Goal: Task Accomplishment & Management: Manage account settings

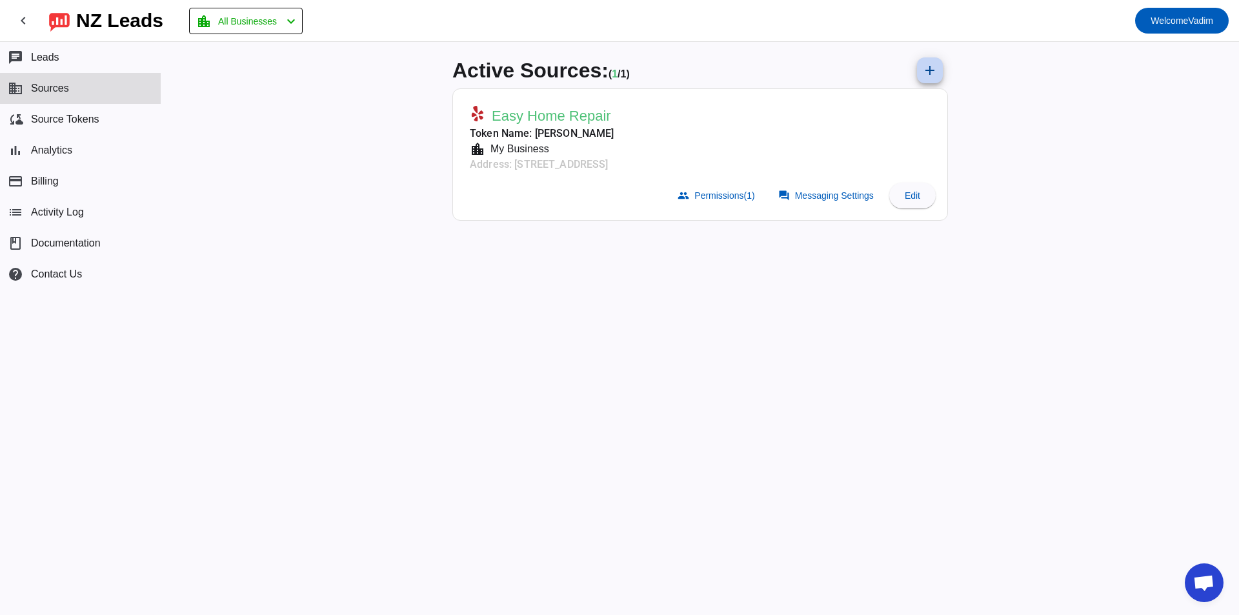
click at [916, 65] on span at bounding box center [929, 70] width 31 height 31
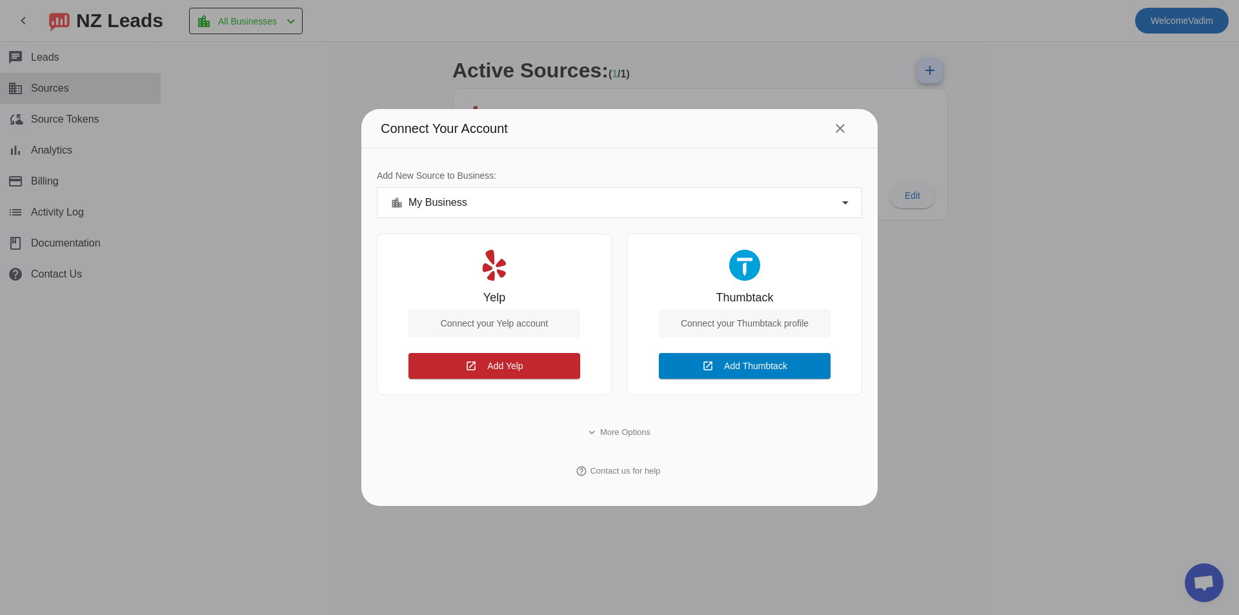
click at [749, 364] on span "Add Thumbtack" at bounding box center [755, 366] width 63 height 10
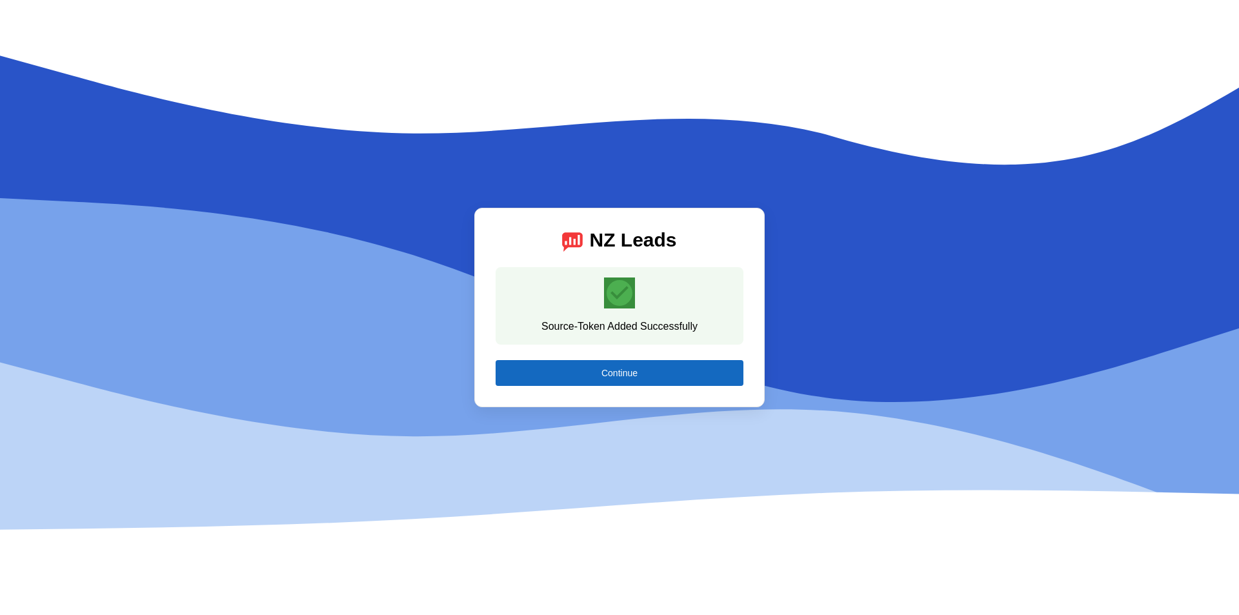
click at [683, 370] on span at bounding box center [620, 373] width 248 height 31
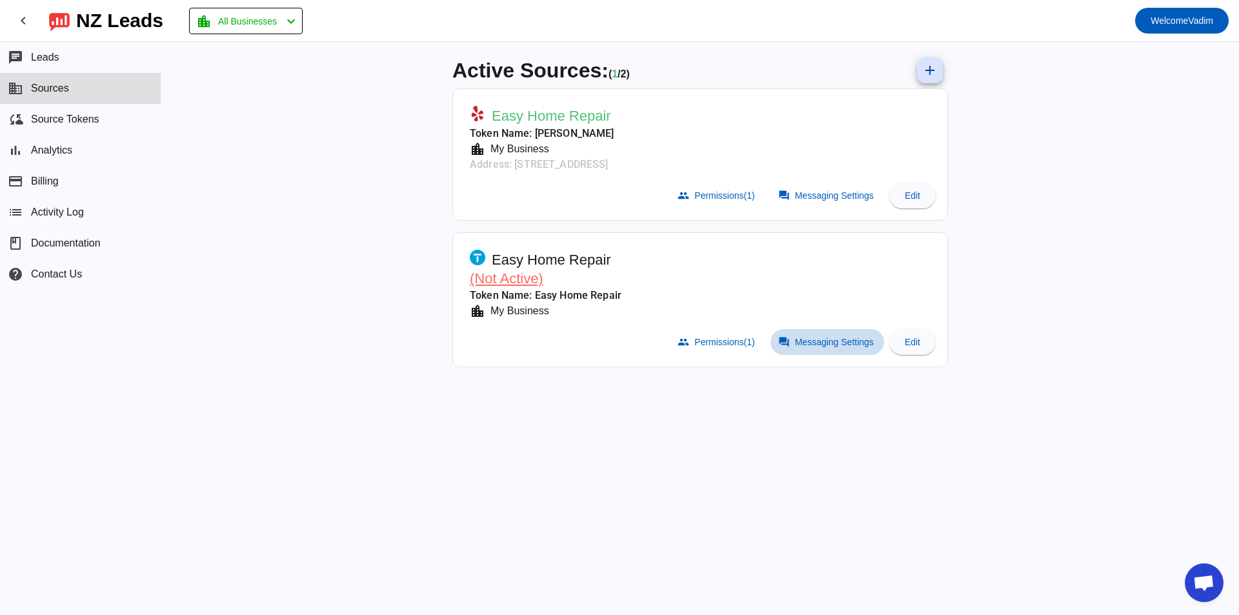
click at [800, 341] on span "Messaging Settings" at bounding box center [834, 342] width 79 height 10
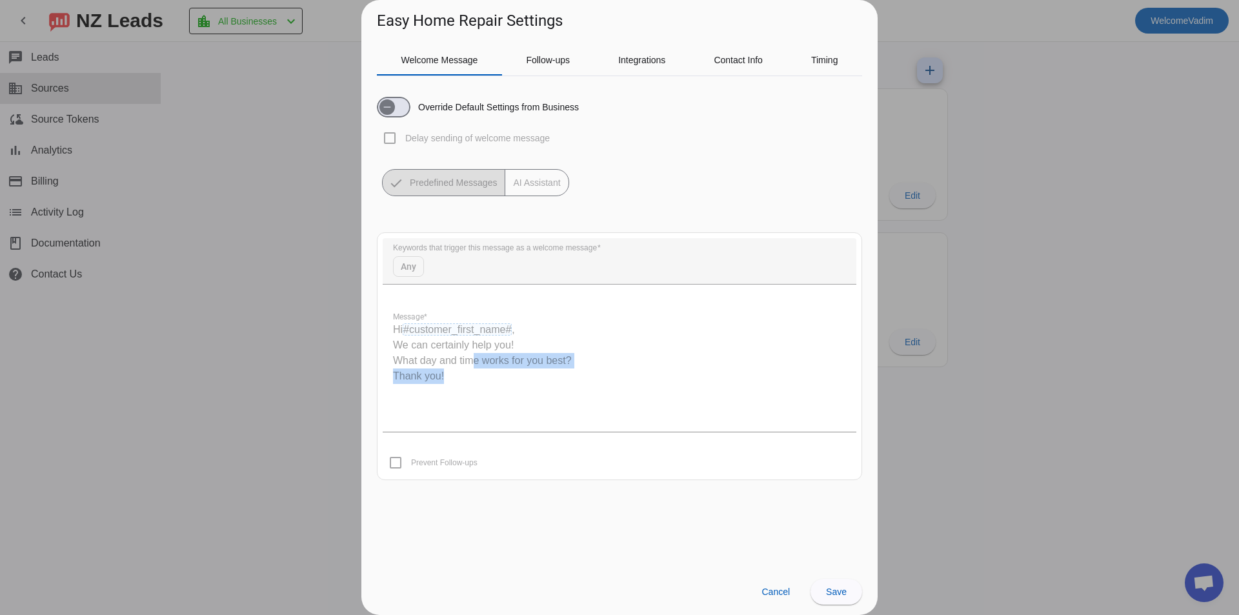
drag, startPoint x: 495, startPoint y: 374, endPoint x: 536, endPoint y: 389, distance: 44.1
click at [531, 388] on quill-editor "Hi #customer_first_name# , We can certainly help you! What day and time works f…" at bounding box center [620, 367] width 474 height 129
click at [538, 388] on quill-editor "Hi #customer_first_name# , We can certainly help you! What day and time works f…" at bounding box center [620, 367] width 474 height 129
click at [395, 104] on span "button" at bounding box center [386, 106] width 15 height 15
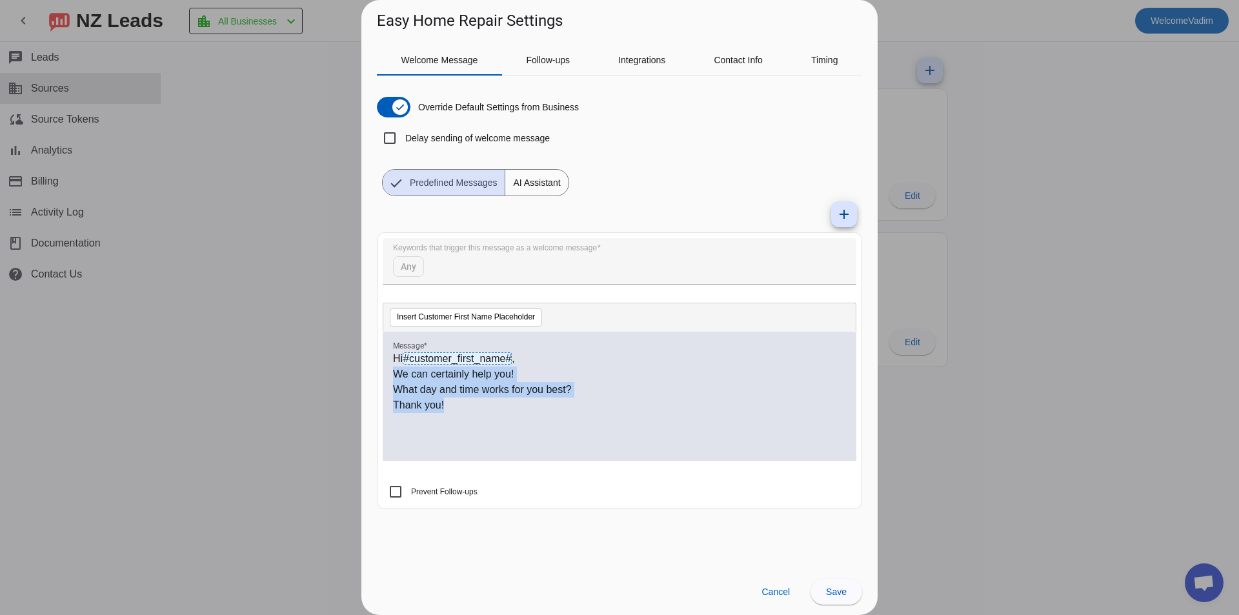
drag, startPoint x: 417, startPoint y: 394, endPoint x: 379, endPoint y: 372, distance: 43.9
click at [379, 372] on mat-card "Keywords that trigger this message as a welcome message Any Insert Customer Fir…" at bounding box center [619, 370] width 485 height 277
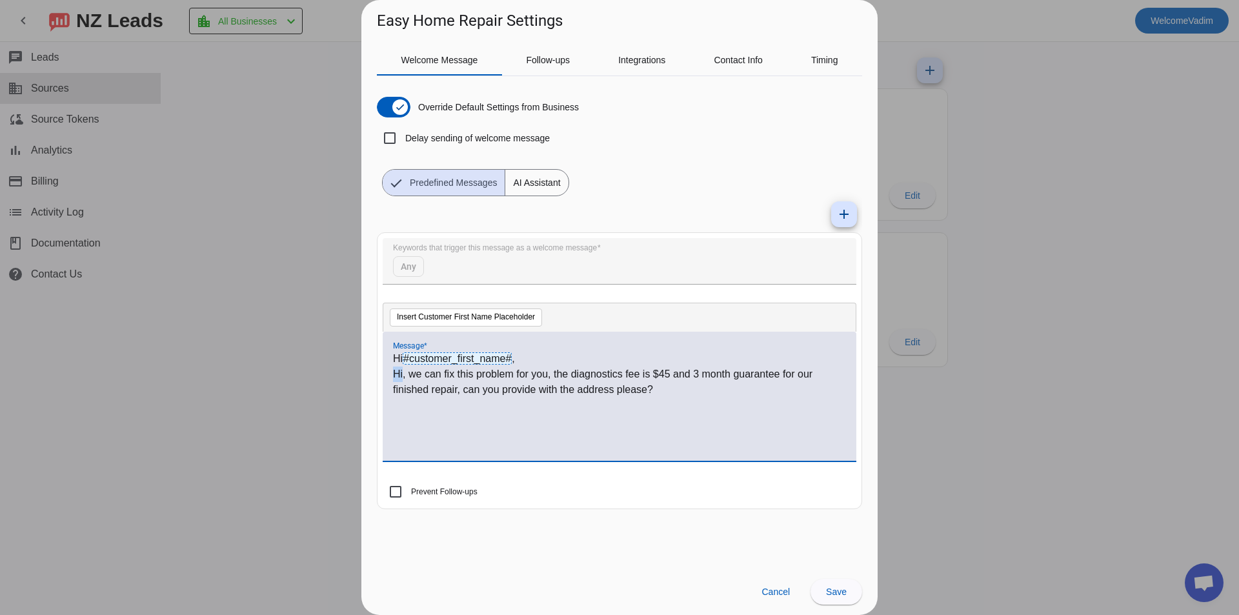
drag, startPoint x: 402, startPoint y: 376, endPoint x: 387, endPoint y: 376, distance: 14.9
click at [387, 376] on div "Hi #customer_first_name# , Hi, we can fix this problem for you, the diagnostics…" at bounding box center [620, 396] width 474 height 129
click at [410, 376] on p "Hi, we can fix this problem for you, the diagnostics fee is $45 and 3 month gua…" at bounding box center [619, 382] width 453 height 31
drag, startPoint x: 403, startPoint y: 376, endPoint x: 394, endPoint y: 376, distance: 9.7
click at [394, 376] on p "Hi, we can fix this problem for you, the diagnostics fee is $45 and 3 month gua…" at bounding box center [619, 382] width 453 height 31
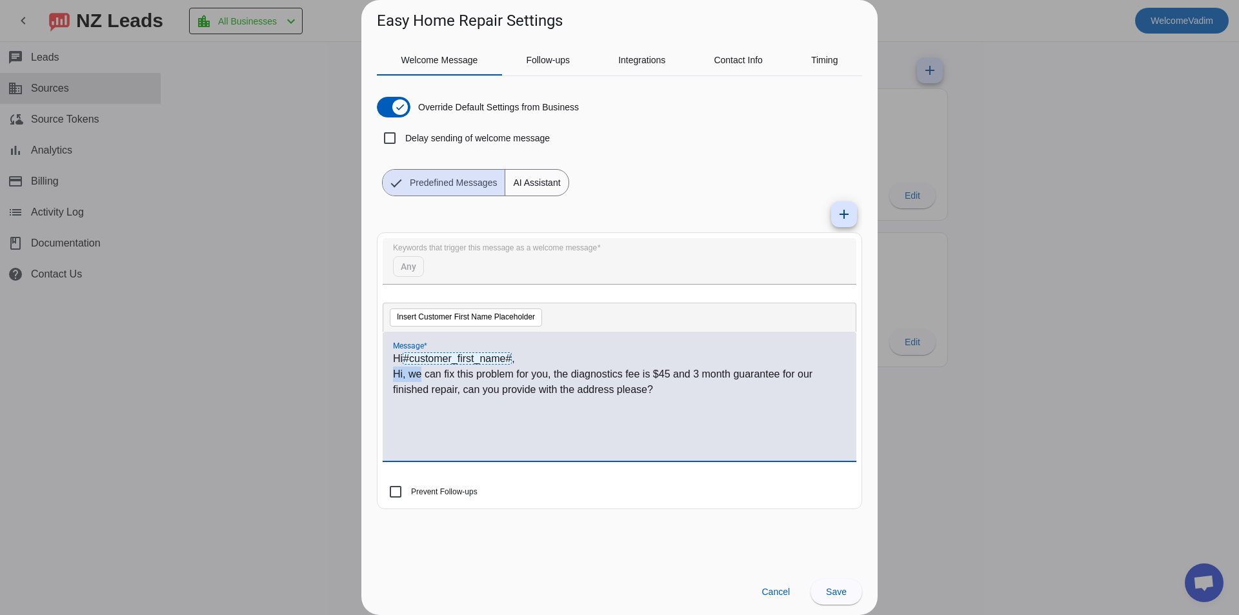
click at [406, 375] on p "Hi, we can fix this problem for you, the diagnostics fee is $45 and 3 month gua…" at bounding box center [619, 382] width 453 height 31
click at [409, 374] on p "Hi, we can fix this problem for you, the diagnostics fee is $45 and 3 month gua…" at bounding box center [619, 382] width 453 height 31
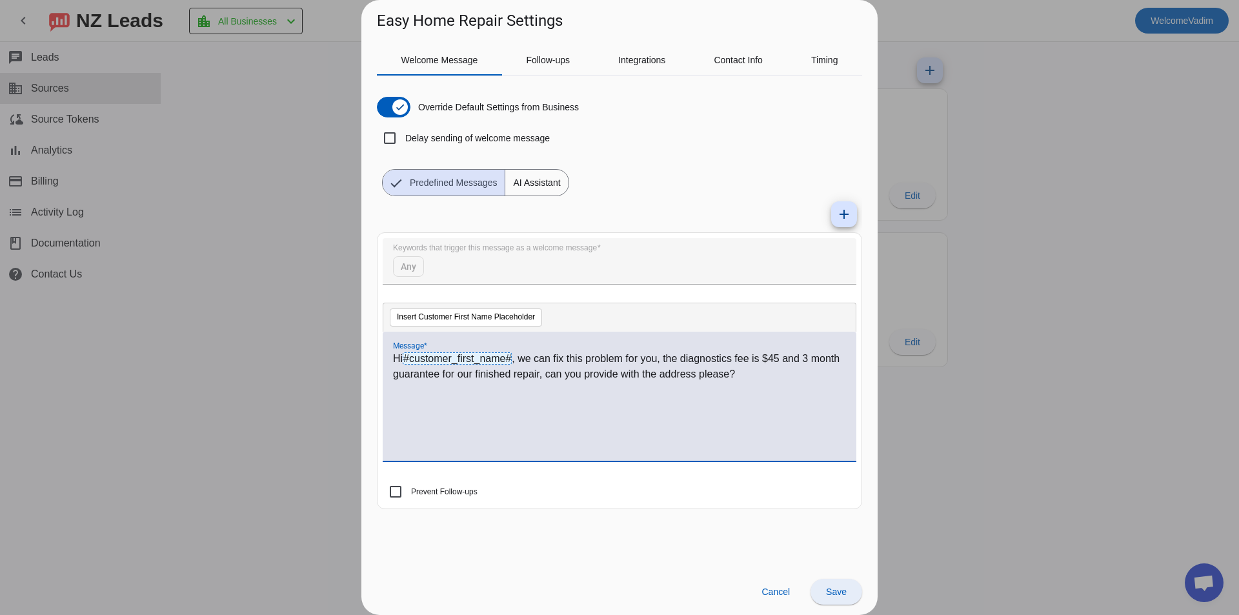
click at [823, 587] on span at bounding box center [837, 591] width 52 height 31
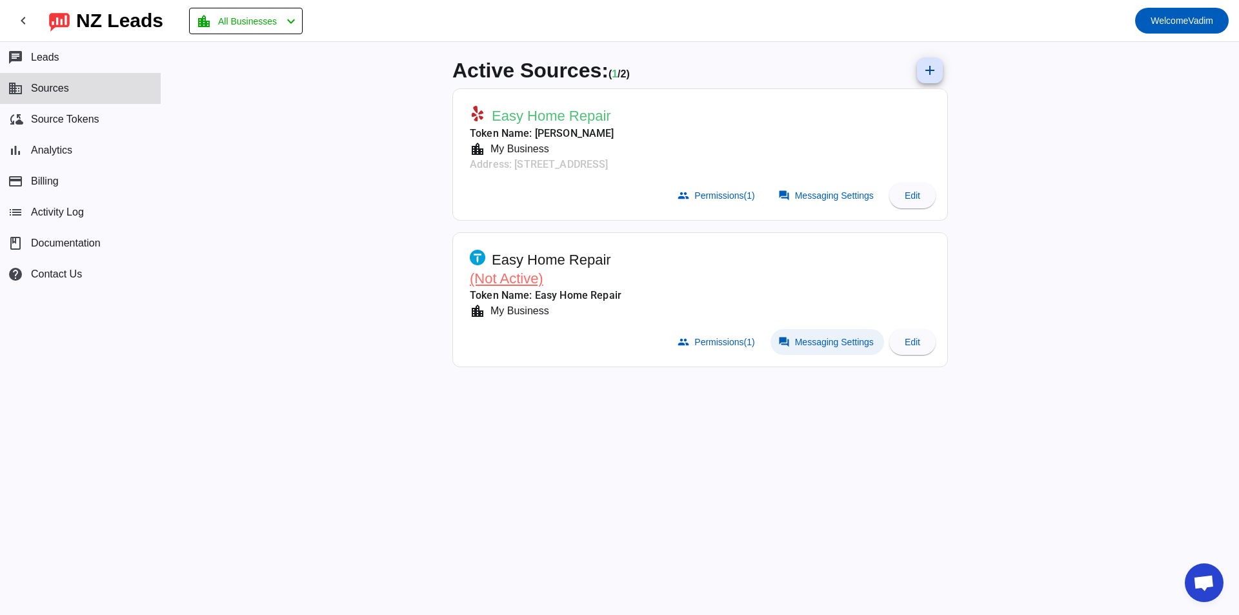
click at [790, 348] on span at bounding box center [828, 342] width 114 height 26
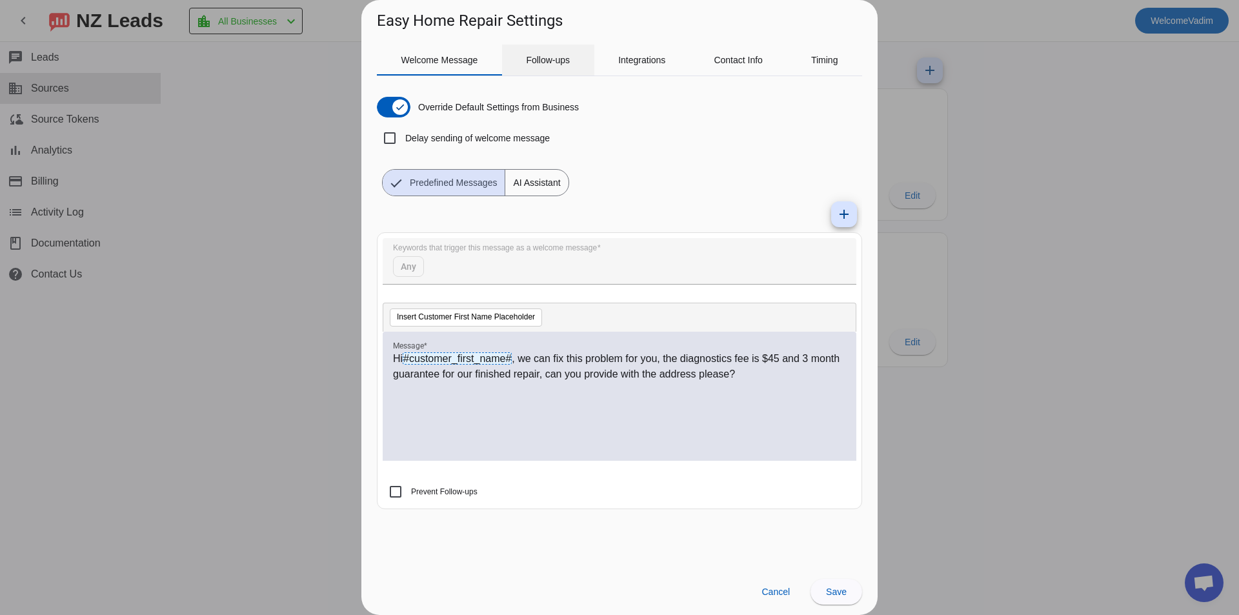
click at [522, 66] on div "Follow-ups" at bounding box center [548, 60] width 92 height 31
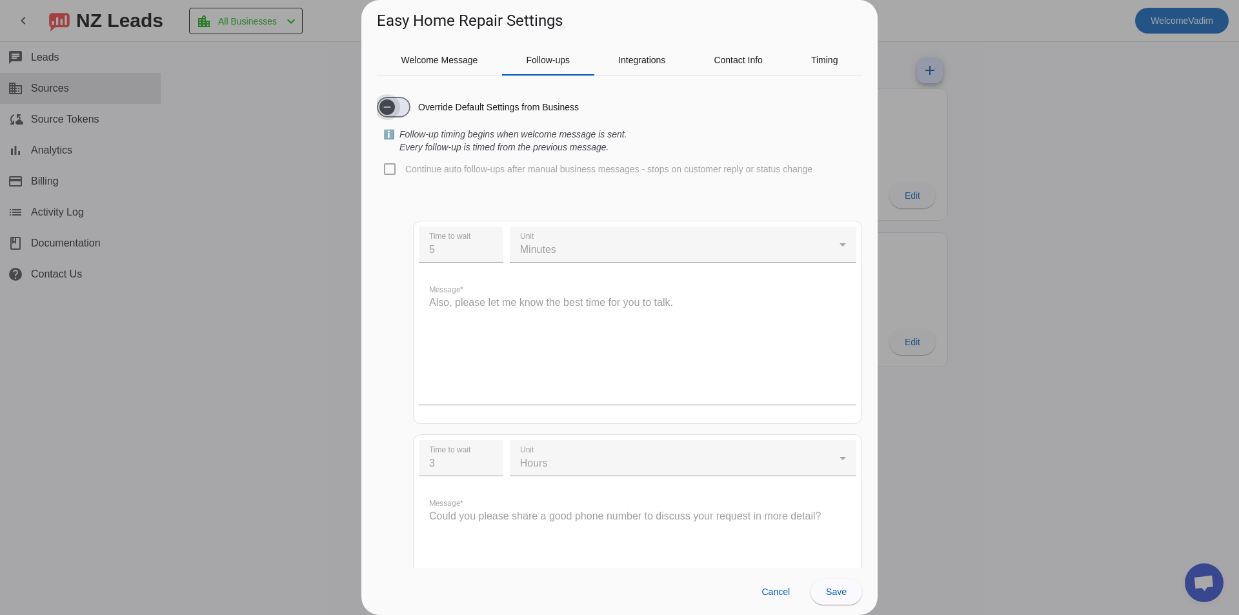
click at [385, 102] on icon "button" at bounding box center [387, 107] width 10 height 10
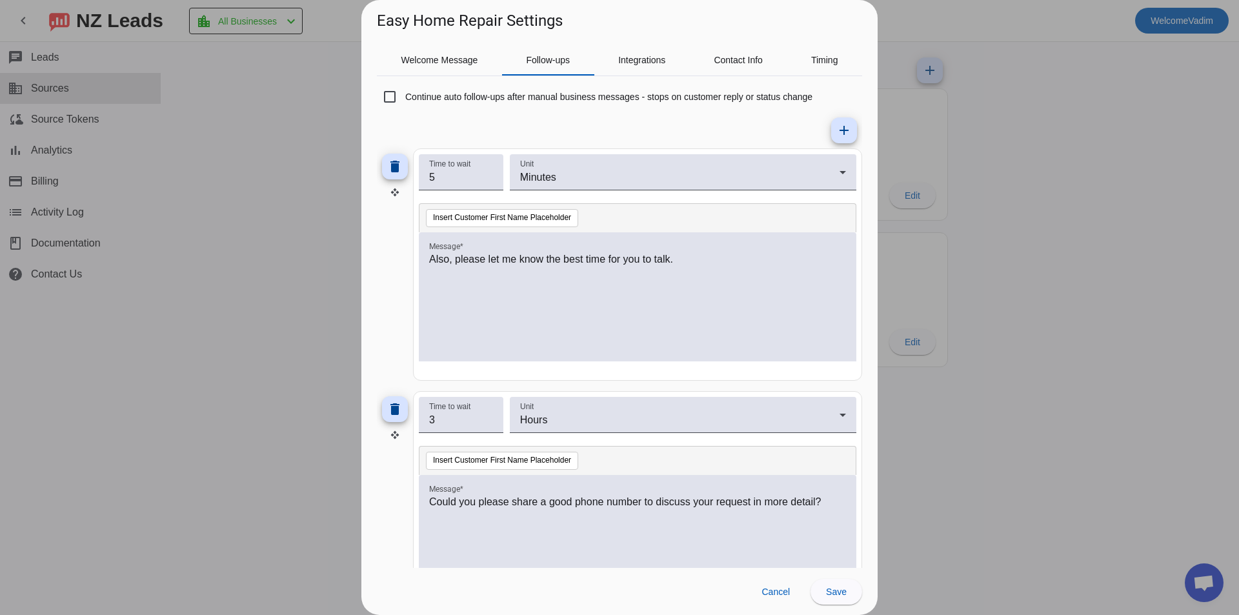
scroll to position [65, 0]
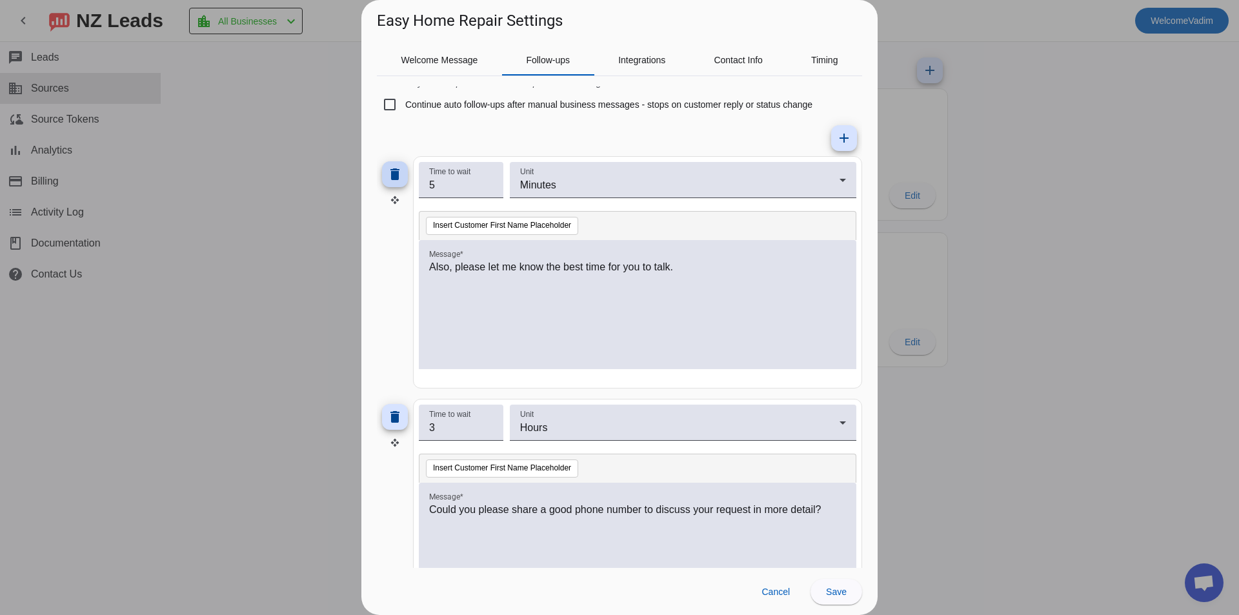
click at [404, 183] on span at bounding box center [394, 174] width 31 height 31
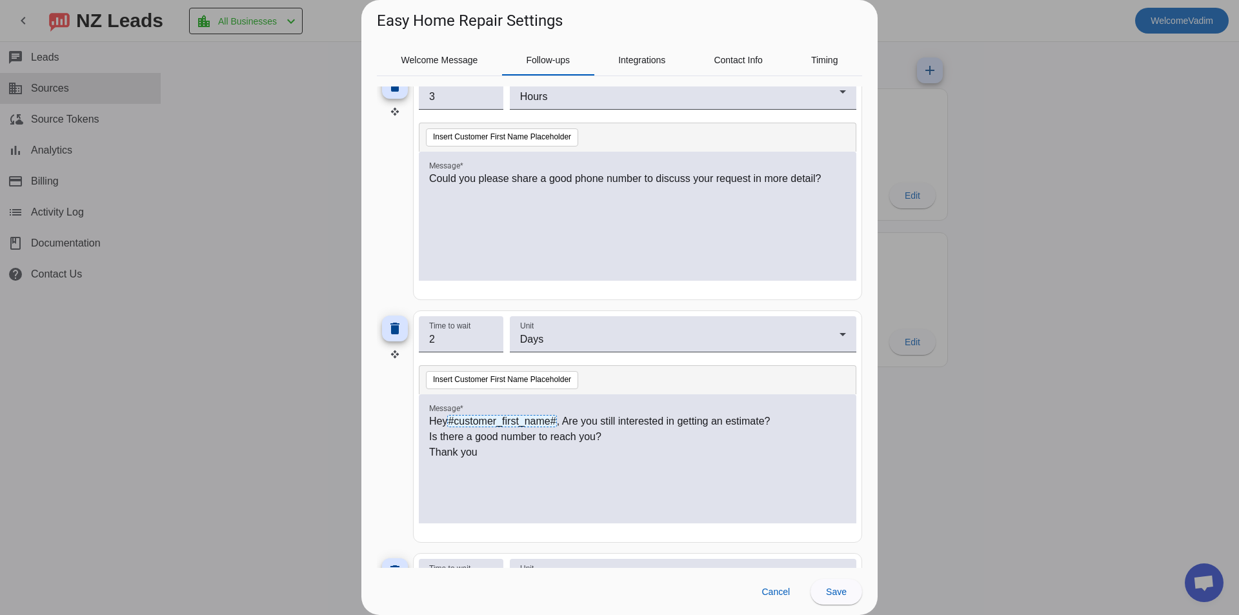
scroll to position [258, 0]
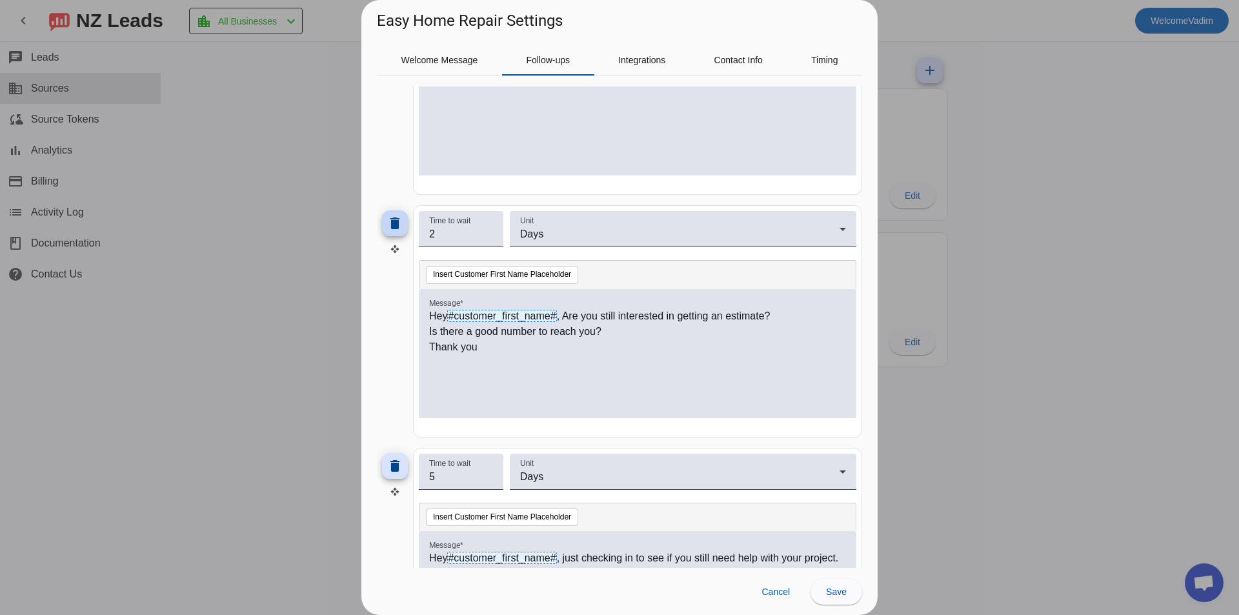
click at [396, 236] on span at bounding box center [394, 223] width 31 height 31
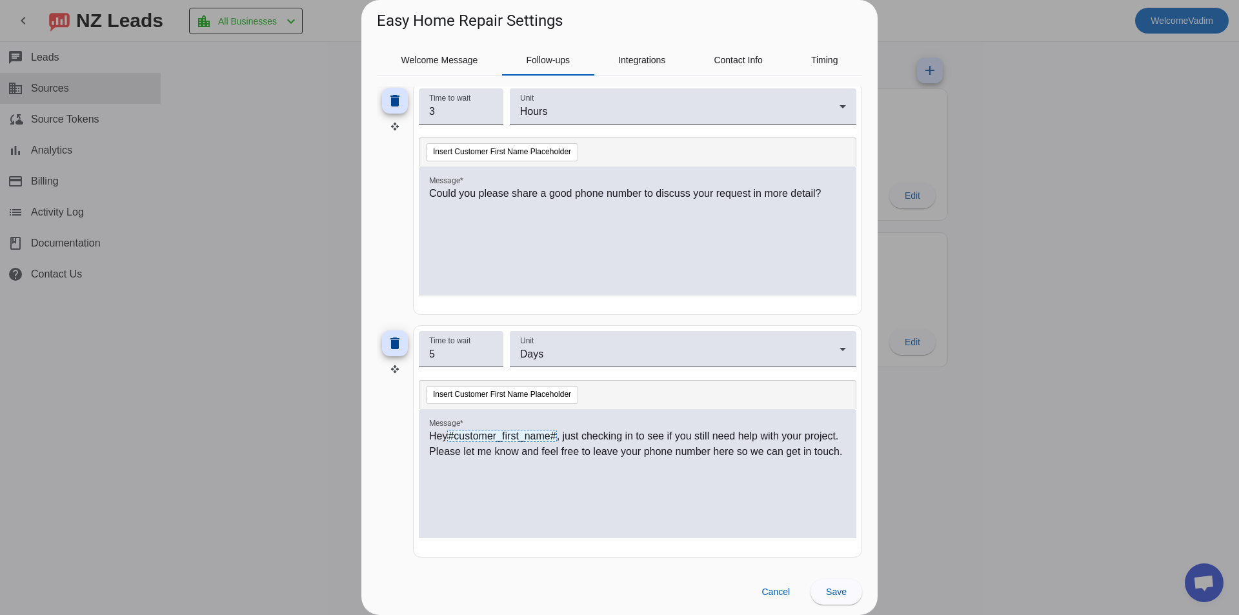
scroll to position [138, 0]
click at [397, 344] on mat-icon "delete" at bounding box center [394, 343] width 15 height 15
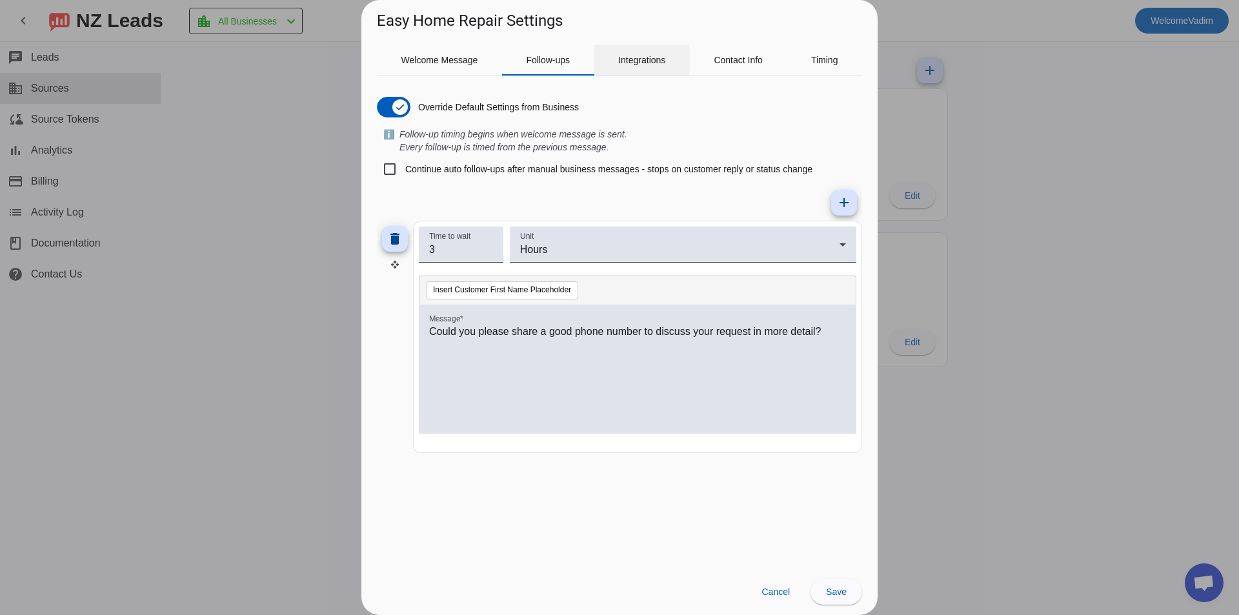
click at [643, 57] on span "Integrations" at bounding box center [641, 59] width 47 height 9
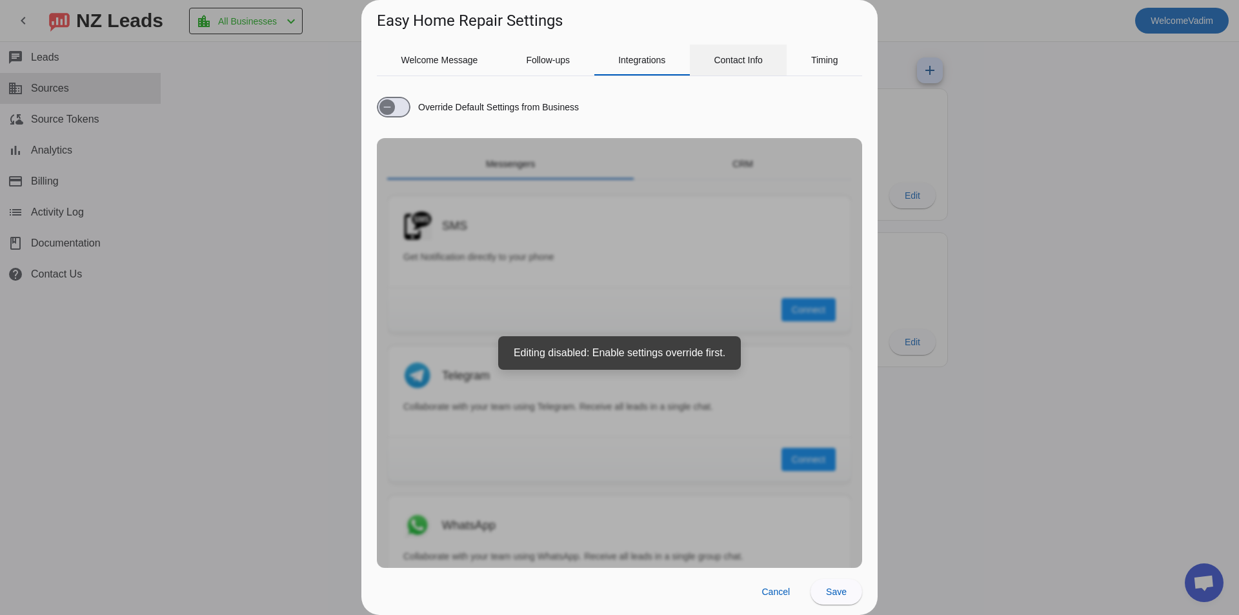
click at [731, 66] on span "Contact Info" at bounding box center [738, 60] width 49 height 31
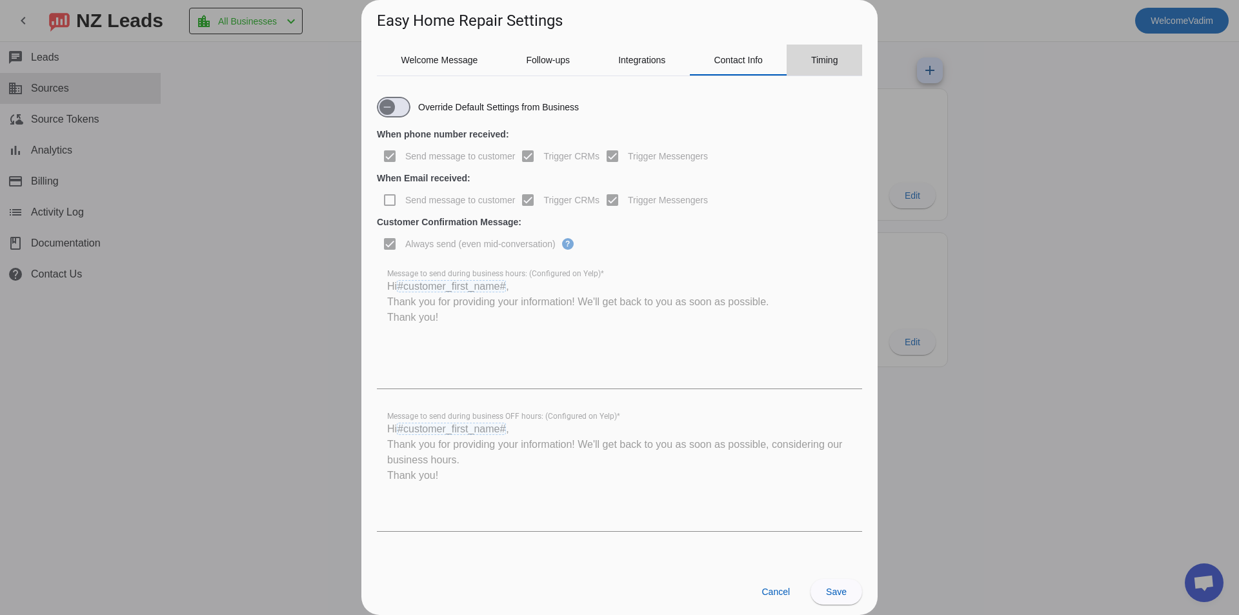
click at [816, 65] on span "Timing" at bounding box center [824, 60] width 27 height 31
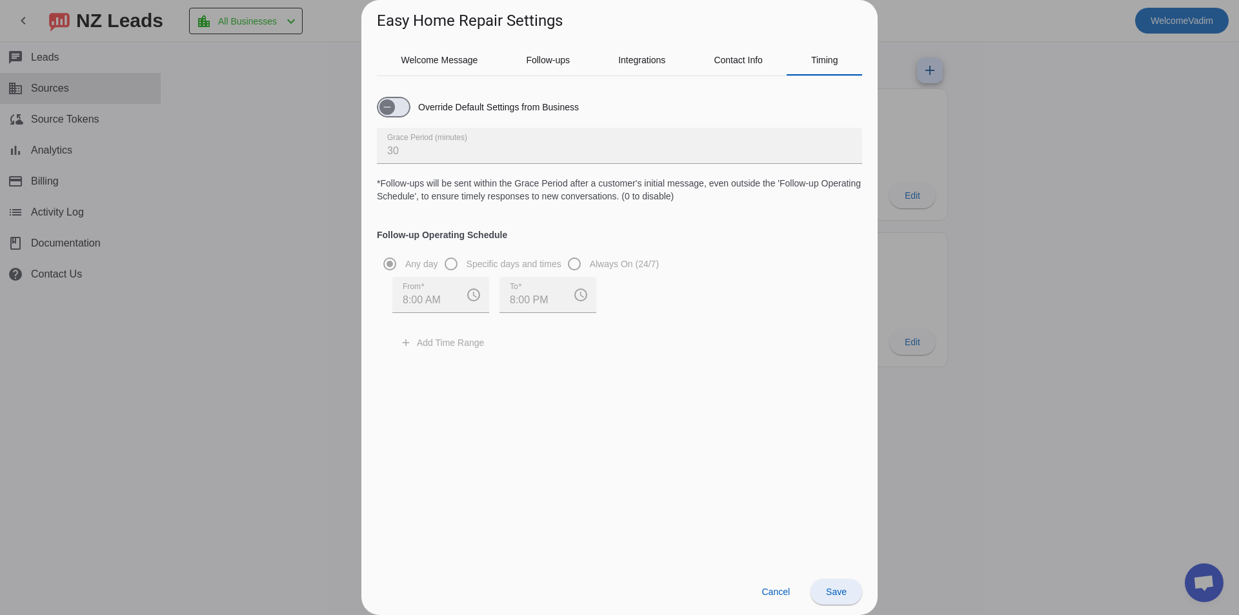
click at [840, 587] on span "Save" at bounding box center [836, 592] width 21 height 10
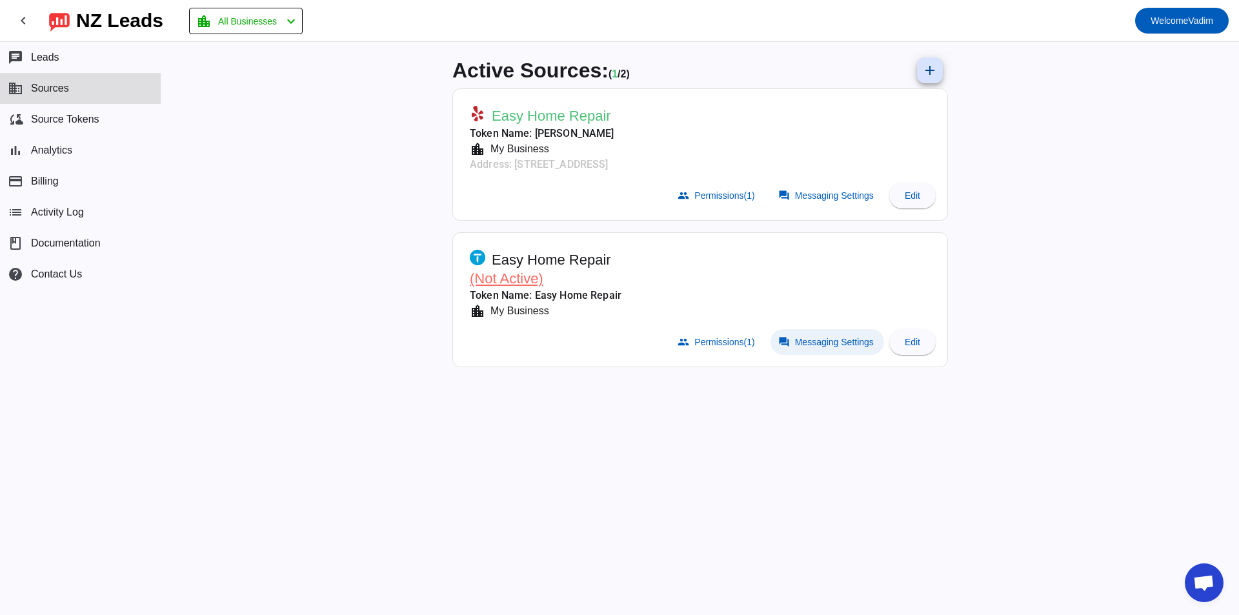
click at [804, 347] on span "Messaging Settings" at bounding box center [834, 342] width 79 height 10
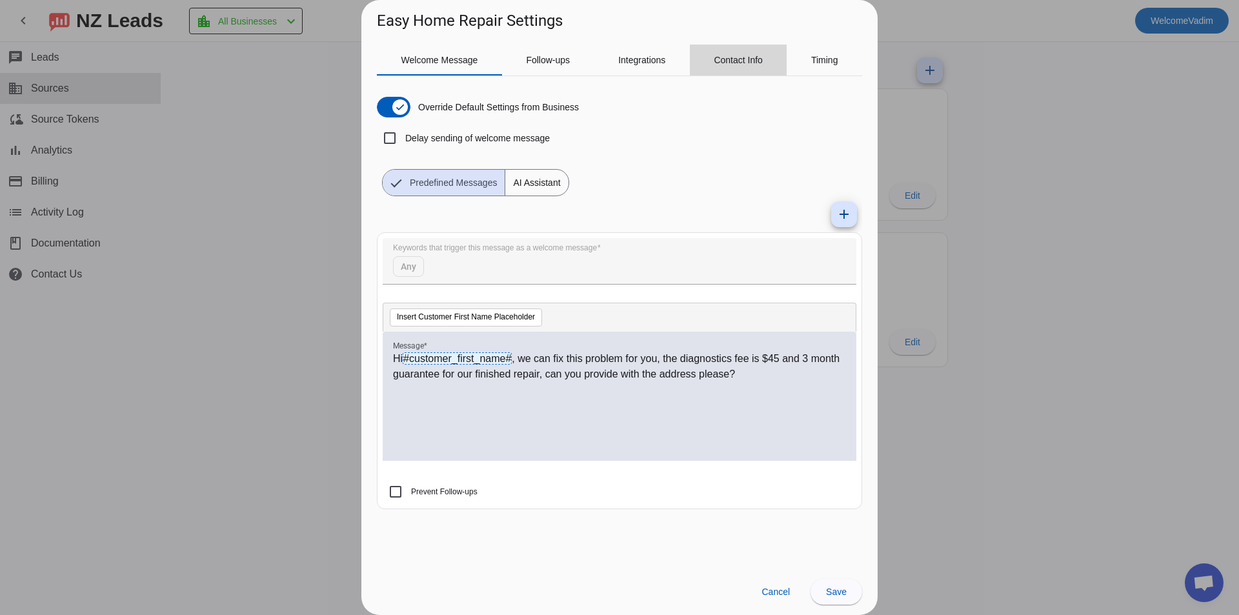
click at [732, 52] on span "Contact Info" at bounding box center [738, 60] width 49 height 31
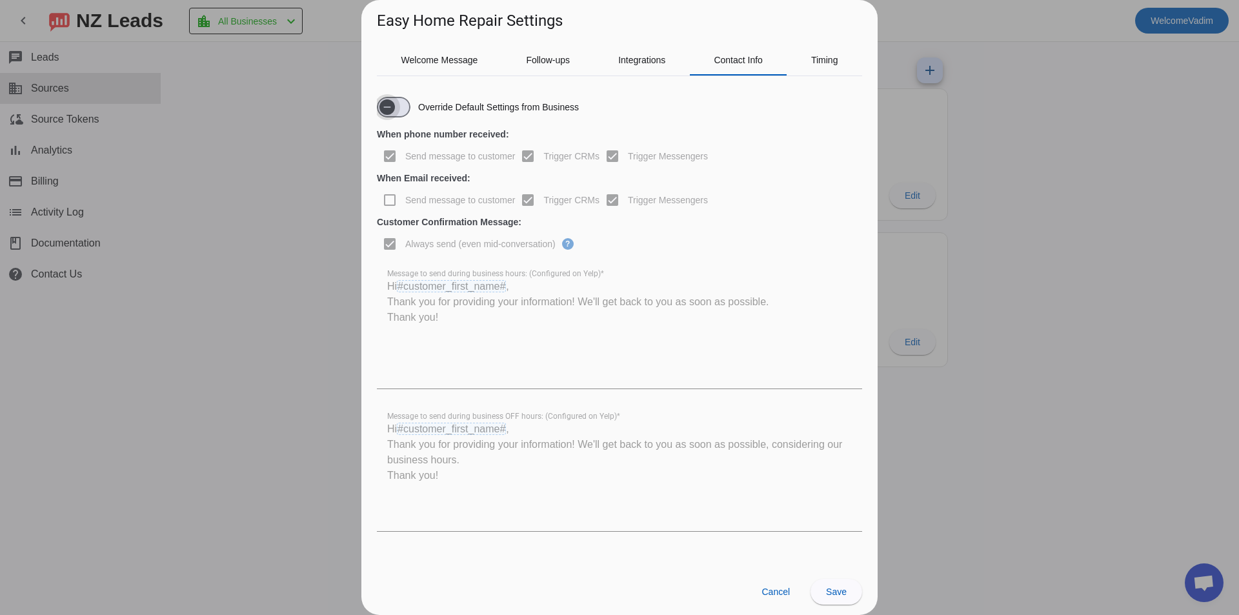
click at [380, 99] on span "button" at bounding box center [386, 106] width 15 height 15
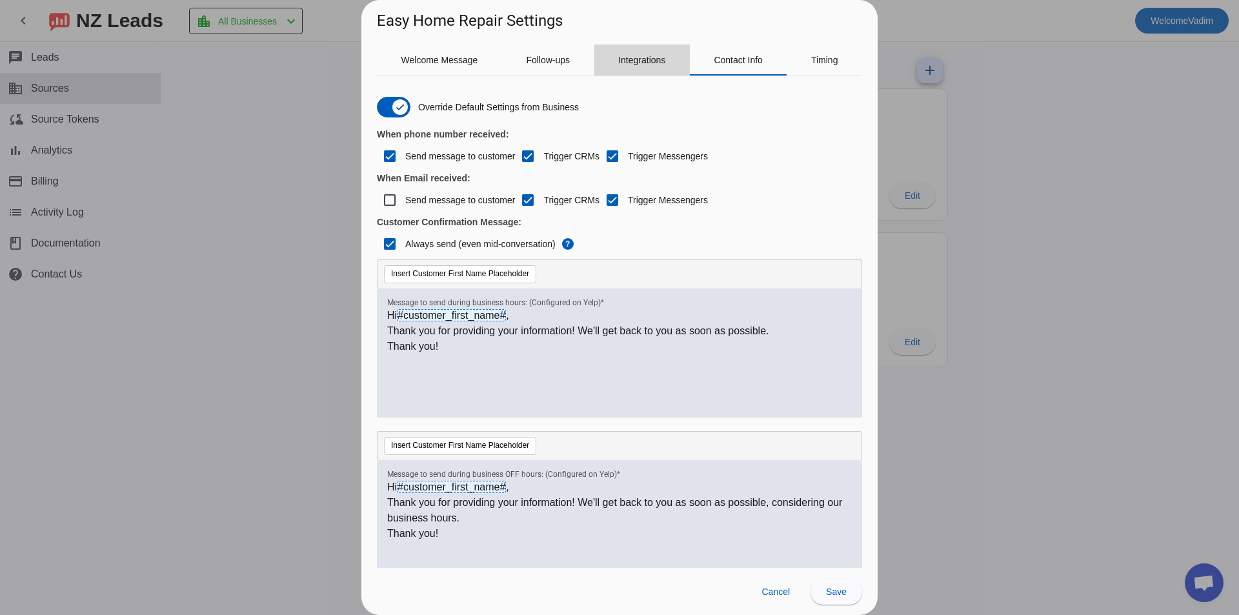
click at [668, 64] on div "Integrations" at bounding box center [642, 60] width 96 height 31
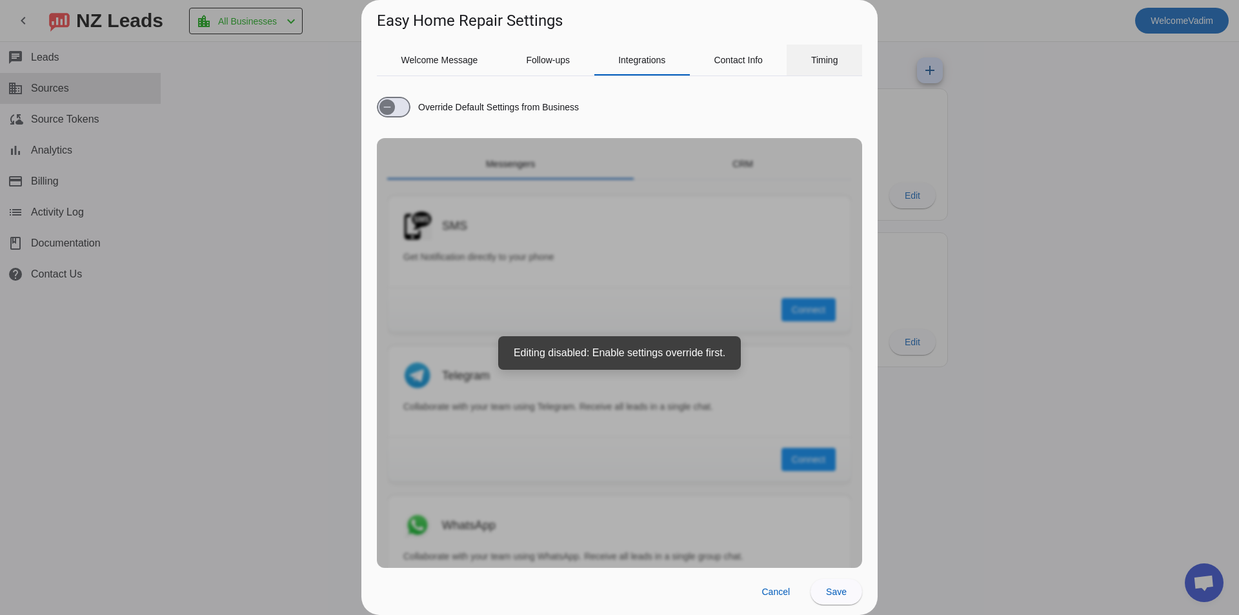
click at [849, 70] on div "Timing" at bounding box center [825, 60] width 76 height 31
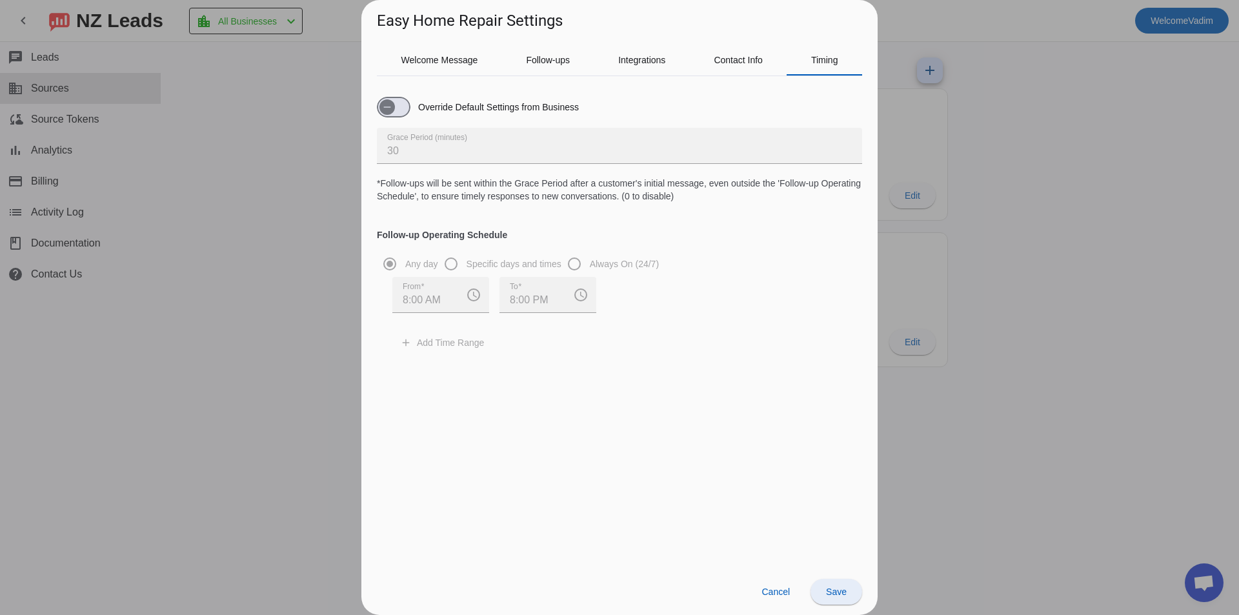
click at [847, 593] on span at bounding box center [837, 591] width 52 height 31
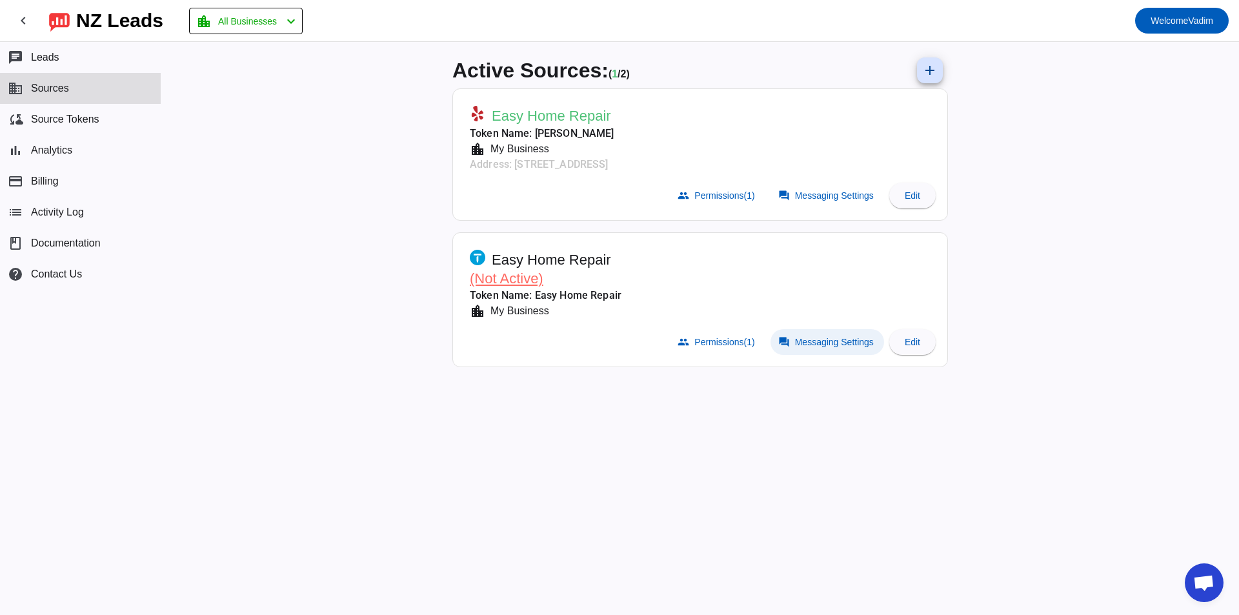
click at [817, 346] on span "Messaging Settings" at bounding box center [834, 342] width 79 height 10
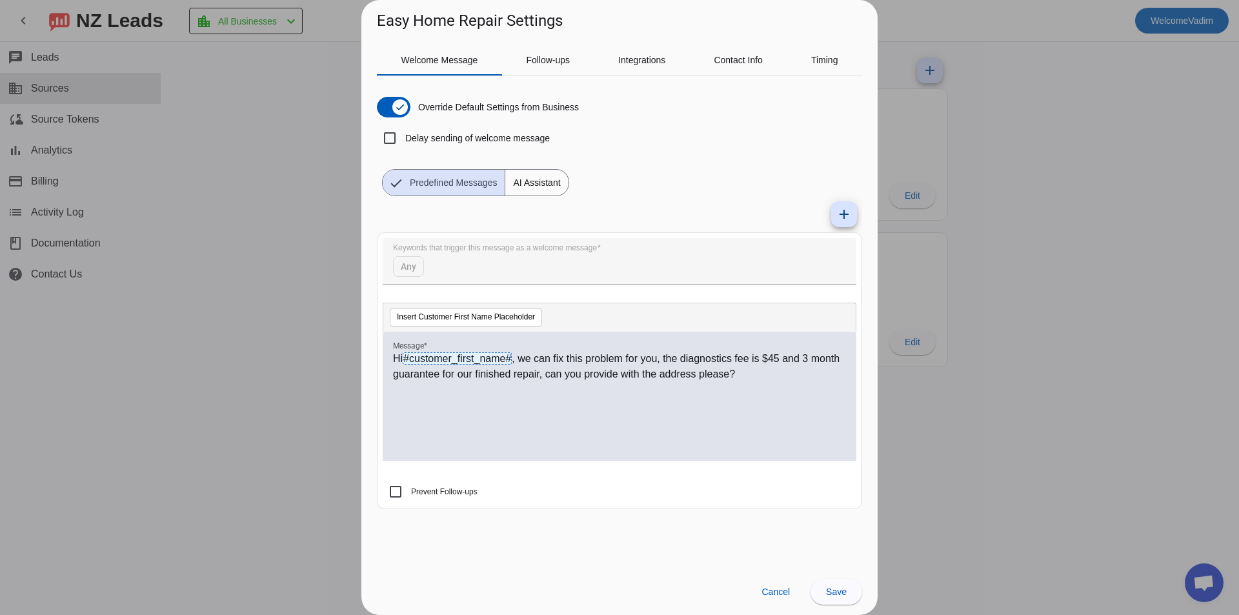
click at [960, 243] on div at bounding box center [619, 307] width 1239 height 615
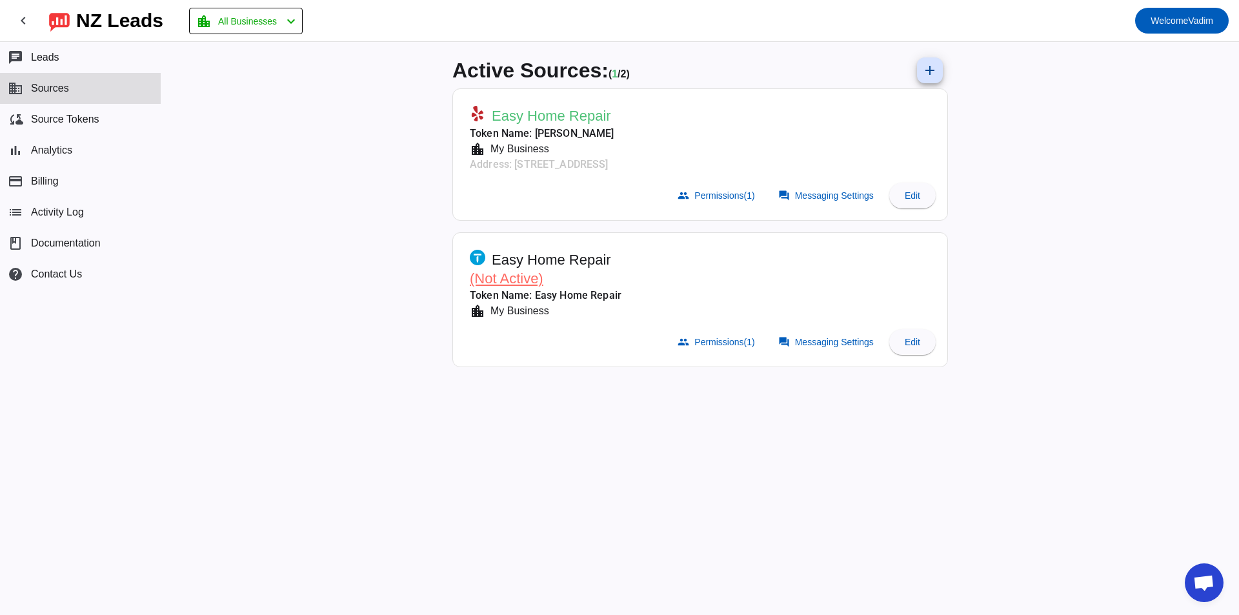
click at [510, 277] on span "(Not Active)" at bounding box center [507, 278] width 74 height 16
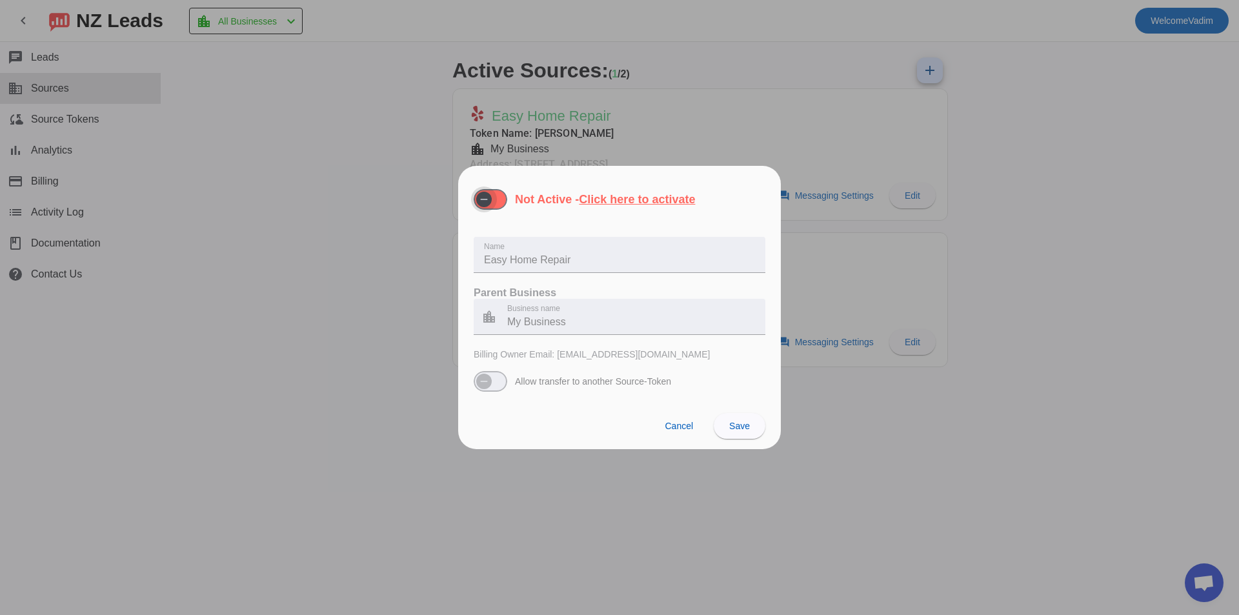
click at [494, 203] on span "button" at bounding box center [484, 200] width 26 height 26
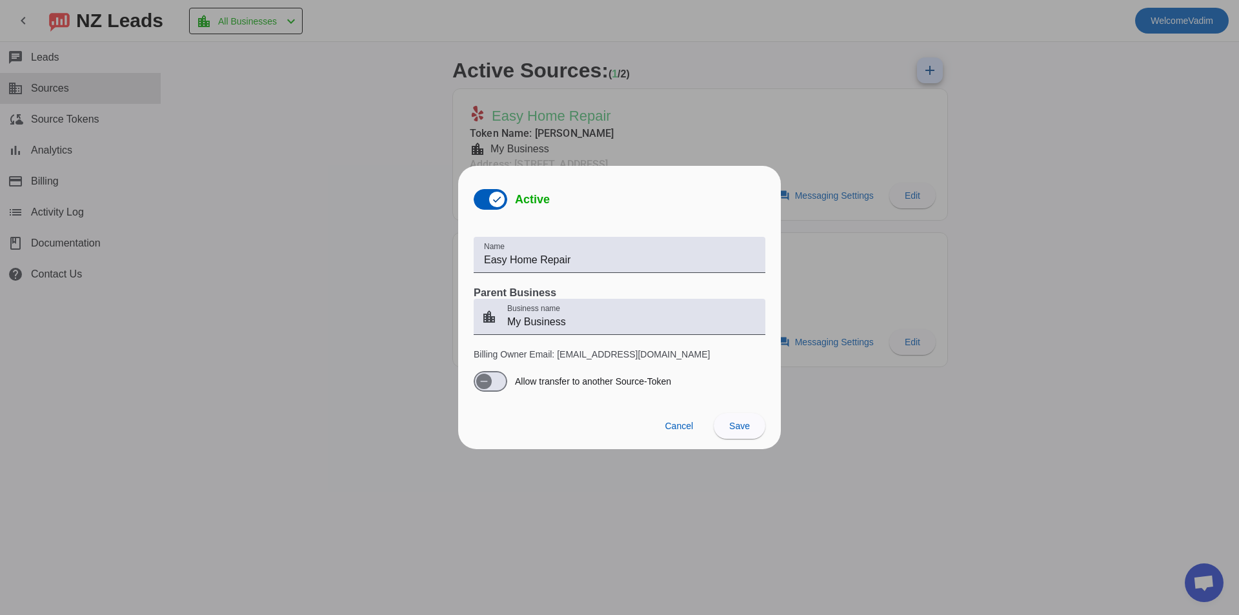
click at [744, 425] on span "Save" at bounding box center [739, 426] width 21 height 10
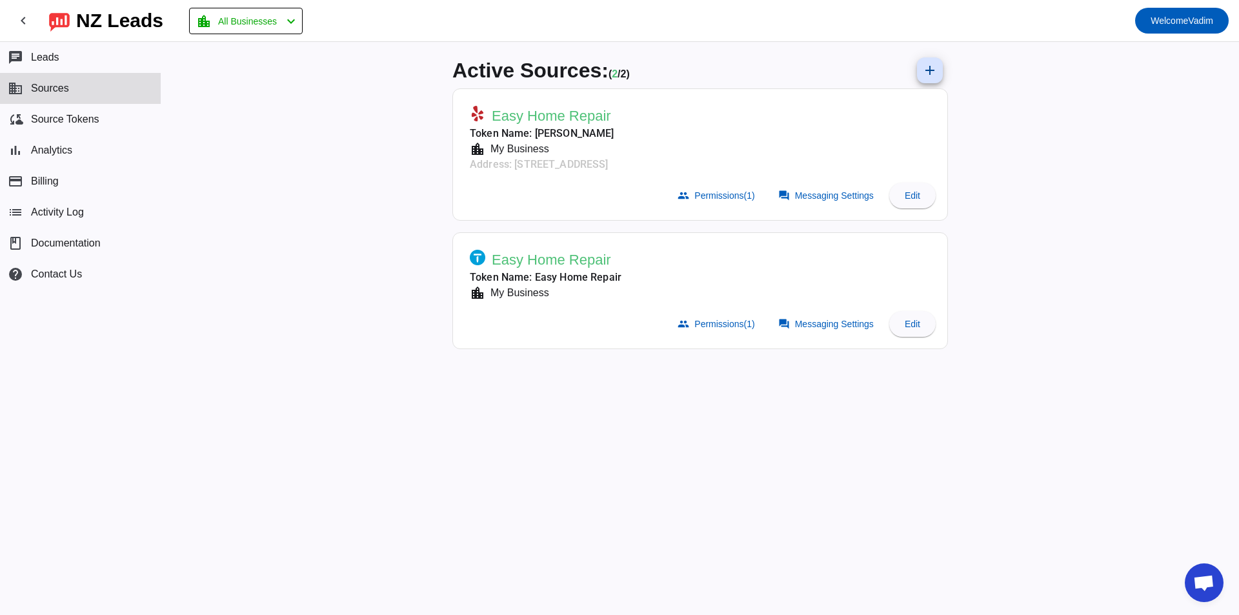
drag, startPoint x: 520, startPoint y: 276, endPoint x: 573, endPoint y: 283, distance: 53.4
click at [557, 283] on mat-card-subtitle "Token Name: Easy Home Repair" at bounding box center [546, 277] width 152 height 15
click at [573, 283] on mat-card-subtitle "Token Name: Easy Home Repair" at bounding box center [546, 277] width 152 height 15
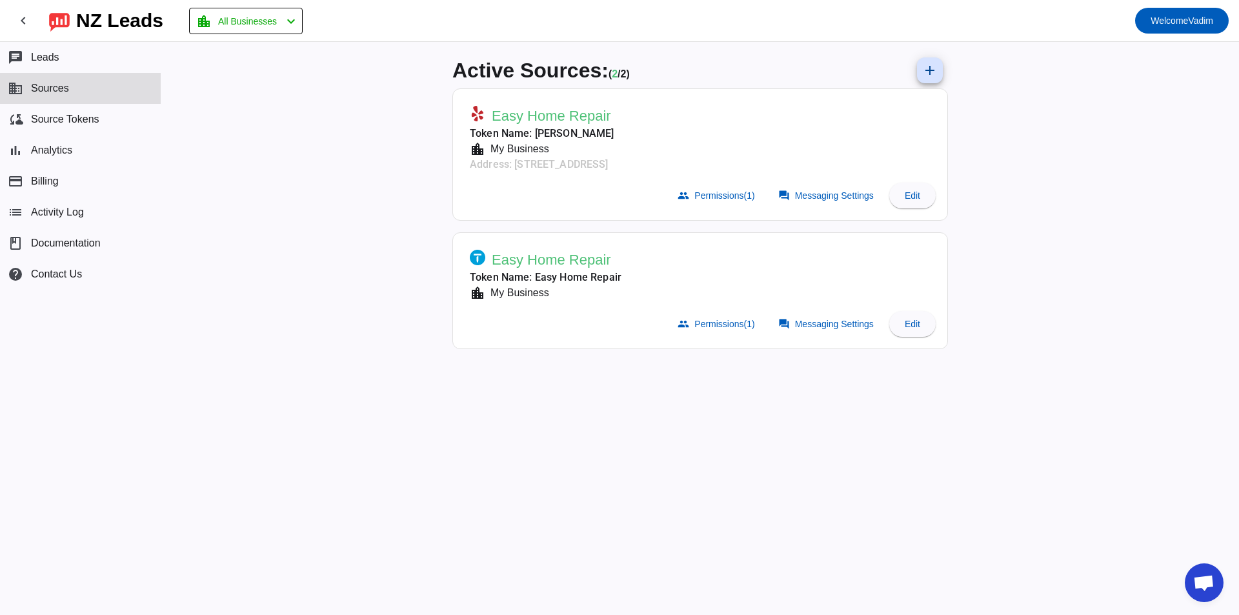
click at [585, 292] on mat-card-subtitle "location_city My Business" at bounding box center [546, 292] width 152 height 15
drag, startPoint x: 545, startPoint y: 288, endPoint x: 490, endPoint y: 283, distance: 54.5
click at [499, 283] on mat-card-header "Easy Home Repair Token Name: Easy Home Repair location_city My Business" at bounding box center [699, 272] width 481 height 66
click at [486, 283] on mat-card-subtitle "Token Name: Easy Home Repair" at bounding box center [546, 277] width 152 height 15
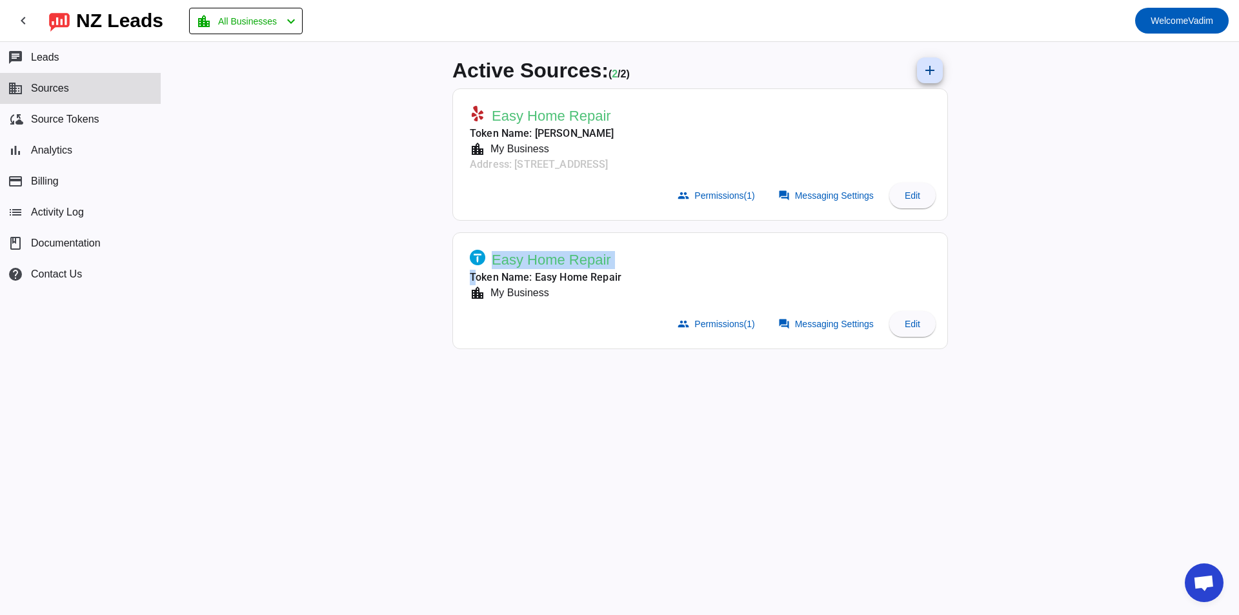
drag, startPoint x: 486, startPoint y: 283, endPoint x: 526, endPoint y: 298, distance: 42.9
click at [525, 298] on div "Easy Home Repair Token Name: Easy Home Repair location_city My Business" at bounding box center [546, 275] width 152 height 51
click at [527, 298] on div "My Business" at bounding box center [517, 292] width 64 height 15
click at [527, 146] on div "My Business" at bounding box center [517, 148] width 64 height 15
drag, startPoint x: 527, startPoint y: 146, endPoint x: 480, endPoint y: 117, distance: 55.0
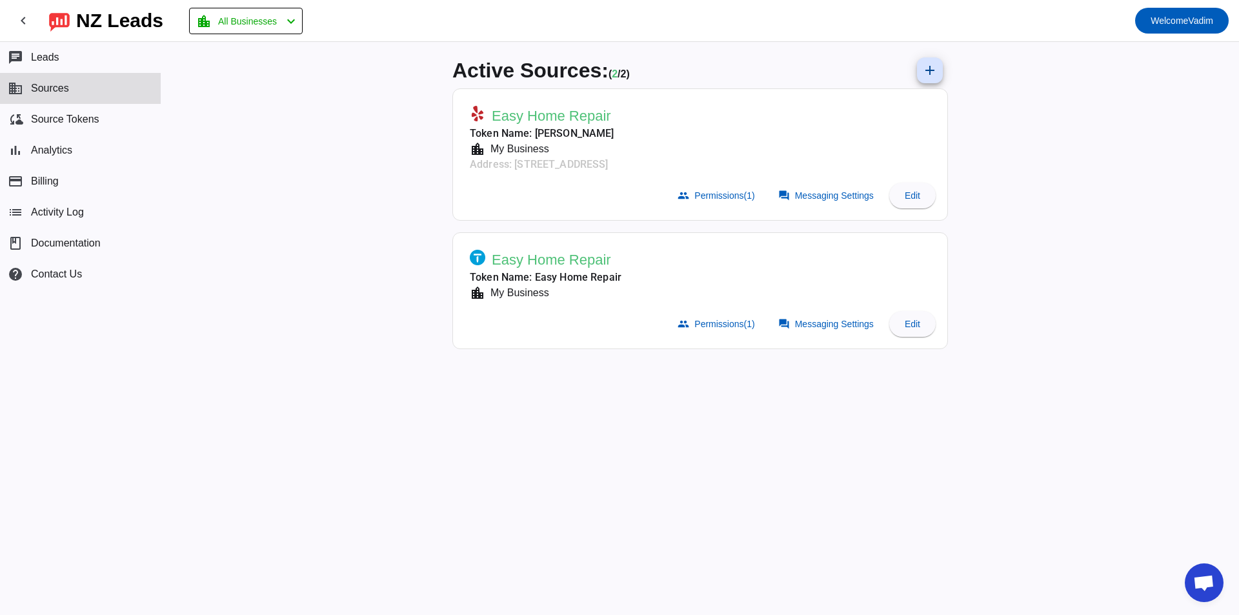
click at [480, 117] on div "Easy Home Repair Token Name: Vadim Eliseev location_city My Business Address: 2…" at bounding box center [542, 139] width 145 height 66
click at [467, 126] on mat-card-header "Easy Home Repair Token Name: Vadim Eliseev location_city My Business Address: 2…" at bounding box center [699, 137] width 481 height 82
drag, startPoint x: 515, startPoint y: 126, endPoint x: 735, endPoint y: 155, distance: 222.0
click at [614, 154] on div "Easy Home Repair Token Name: Vadim Eliseev location_city My Business Address: 2…" at bounding box center [542, 139] width 145 height 66
drag, startPoint x: 760, startPoint y: 157, endPoint x: 545, endPoint y: 101, distance: 221.7
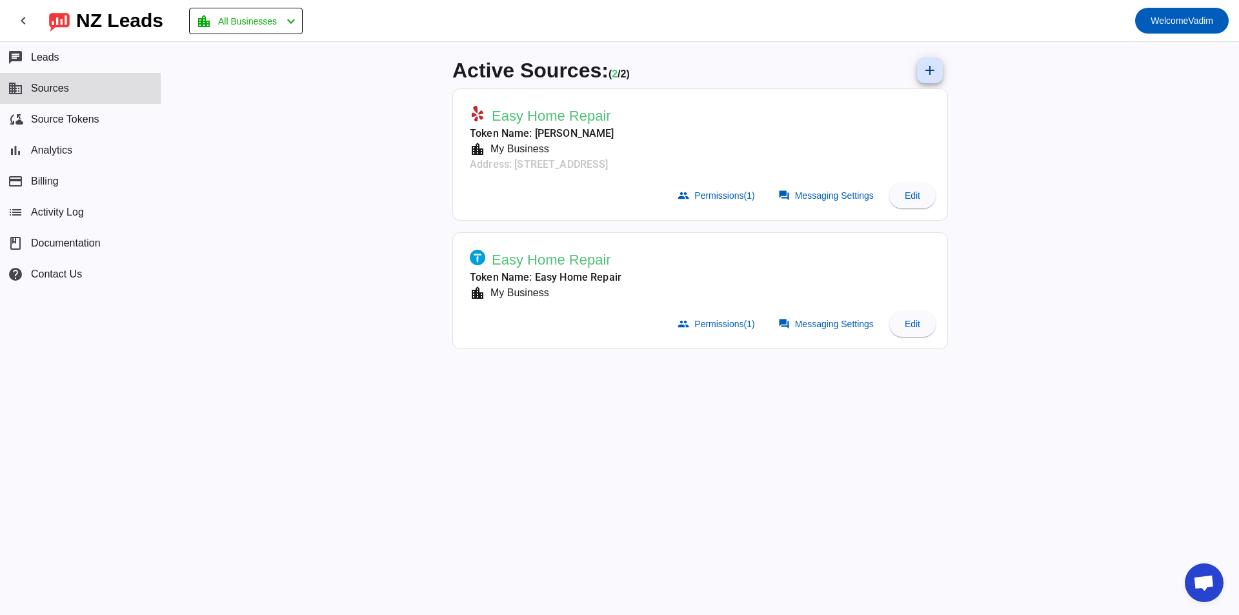
click at [547, 88] on mat-card "Easy Home Repair Token Name: Vadim Eliseev location_city My Business Address: 2…" at bounding box center [700, 154] width 496 height 132
click at [614, 129] on mat-card-subtitle "Token Name: [PERSON_NAME]" at bounding box center [542, 133] width 145 height 15
click at [104, 126] on button "cloud_sync Source Tokens" at bounding box center [80, 119] width 161 height 31
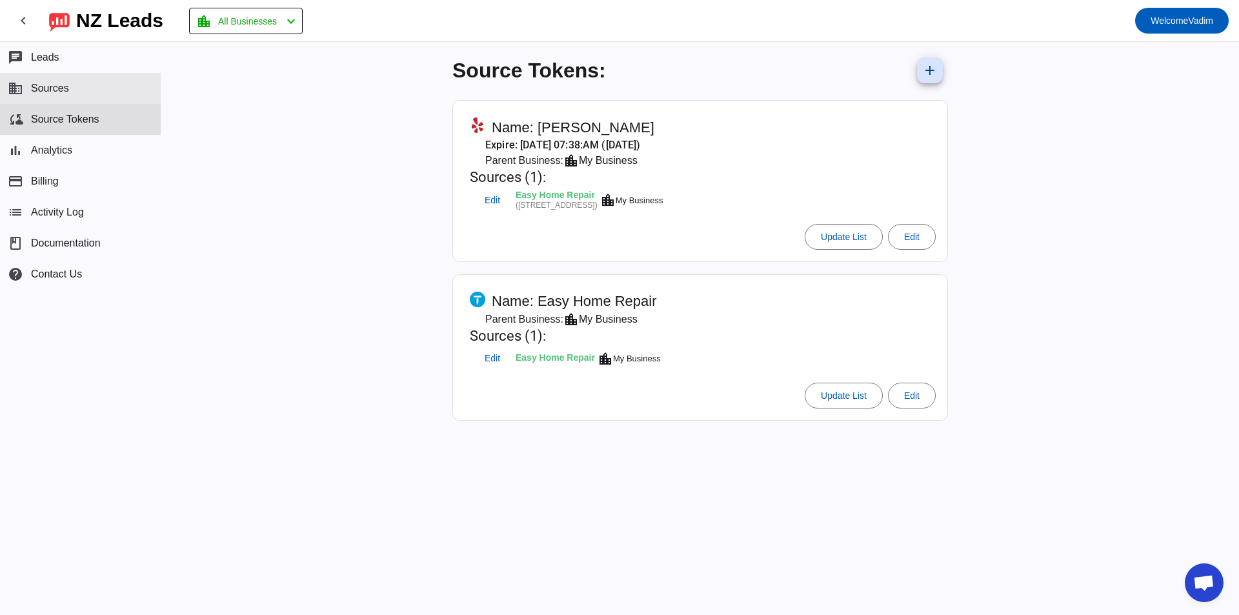
click at [79, 97] on button "business Sources" at bounding box center [80, 88] width 161 height 31
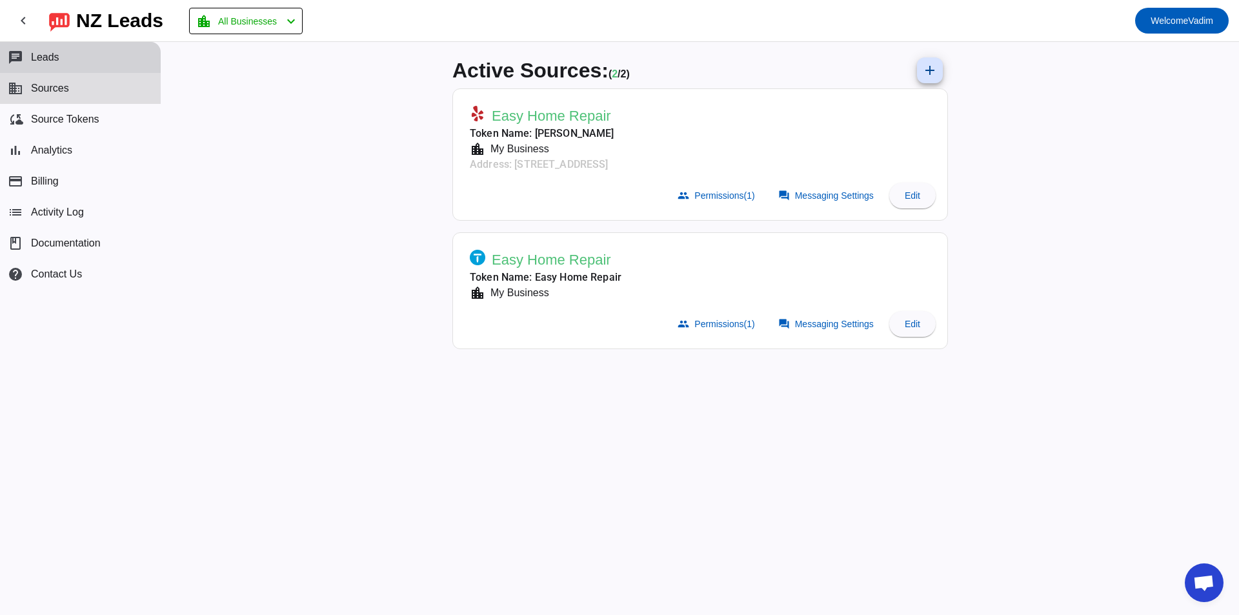
click at [65, 65] on button "chat Leads" at bounding box center [80, 57] width 161 height 31
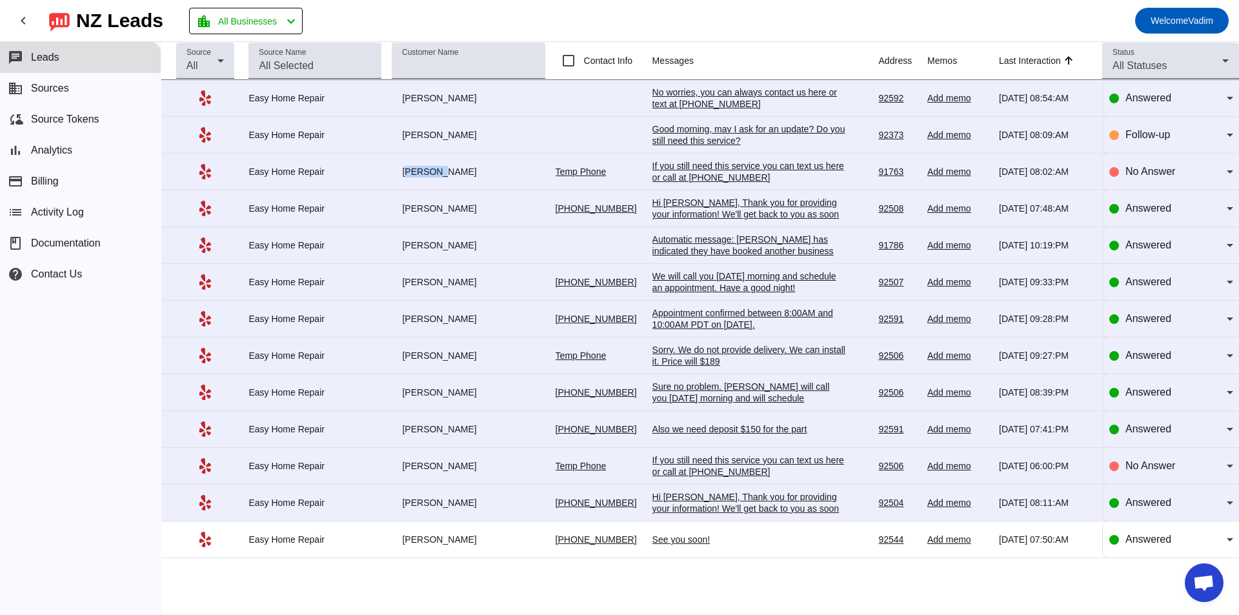
drag, startPoint x: 401, startPoint y: 167, endPoint x: 450, endPoint y: 172, distance: 48.6
click at [449, 171] on div "Cesar M." at bounding box center [468, 172] width 153 height 12
click at [450, 172] on div "Cesar M." at bounding box center [468, 172] width 153 height 12
click at [1162, 180] on div "No Answer" at bounding box center [1171, 172] width 124 height 36
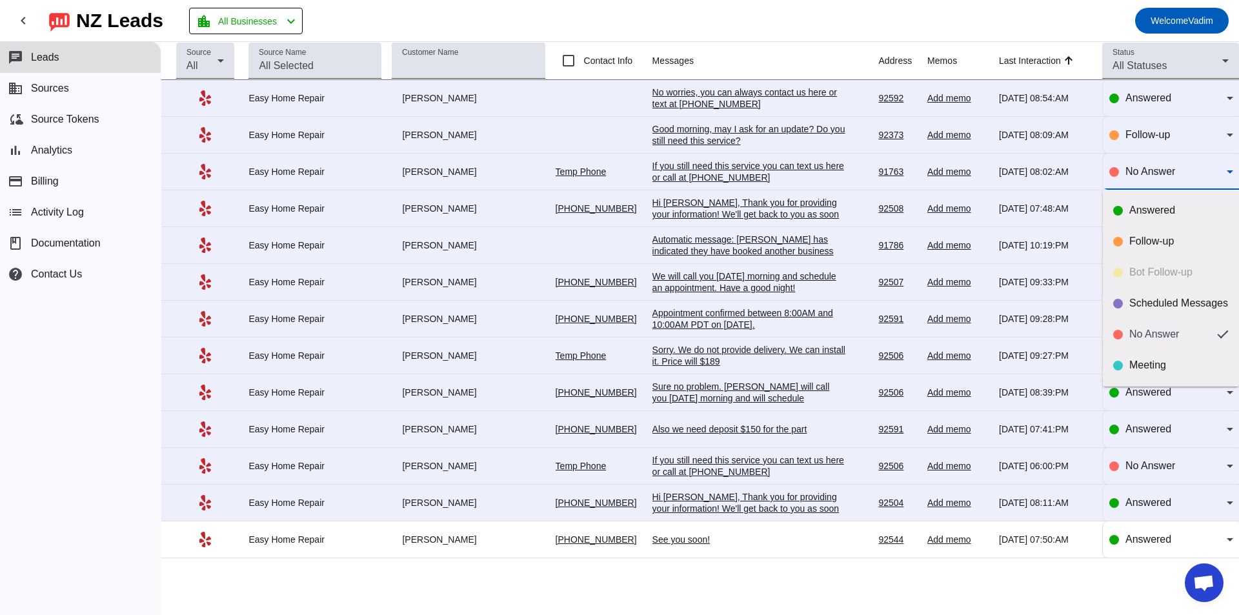
click at [1140, 276] on div "Answered Follow-up Bot Follow-up Scheduled Messages No Answer Meeting Done" at bounding box center [1171, 288] width 136 height 197
click at [1145, 172] on div at bounding box center [619, 307] width 1239 height 615
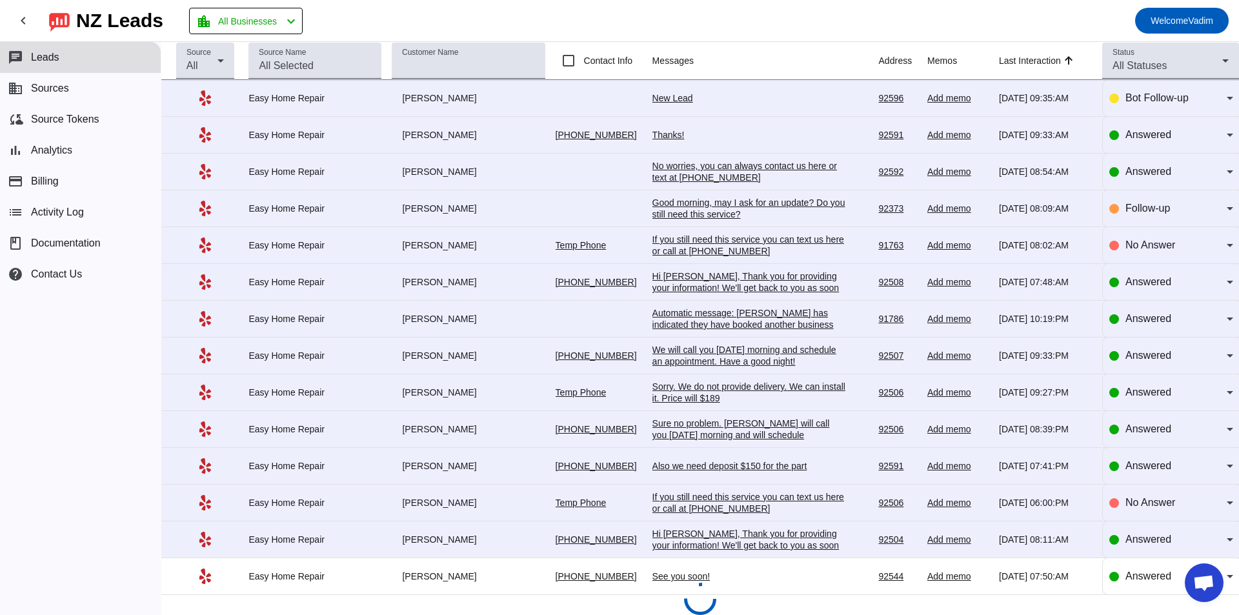
click at [85, 56] on button "chat Leads" at bounding box center [80, 57] width 161 height 31
